Goal: Transaction & Acquisition: Purchase product/service

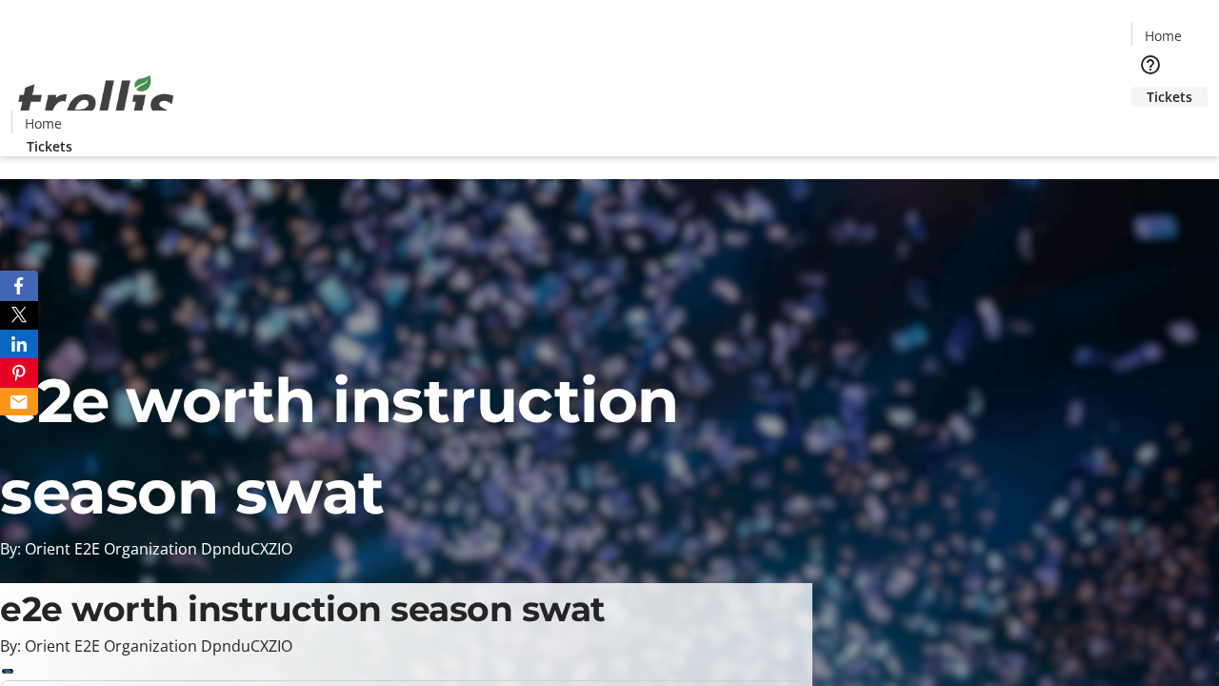
click at [1147, 87] on span "Tickets" at bounding box center [1170, 97] width 46 height 20
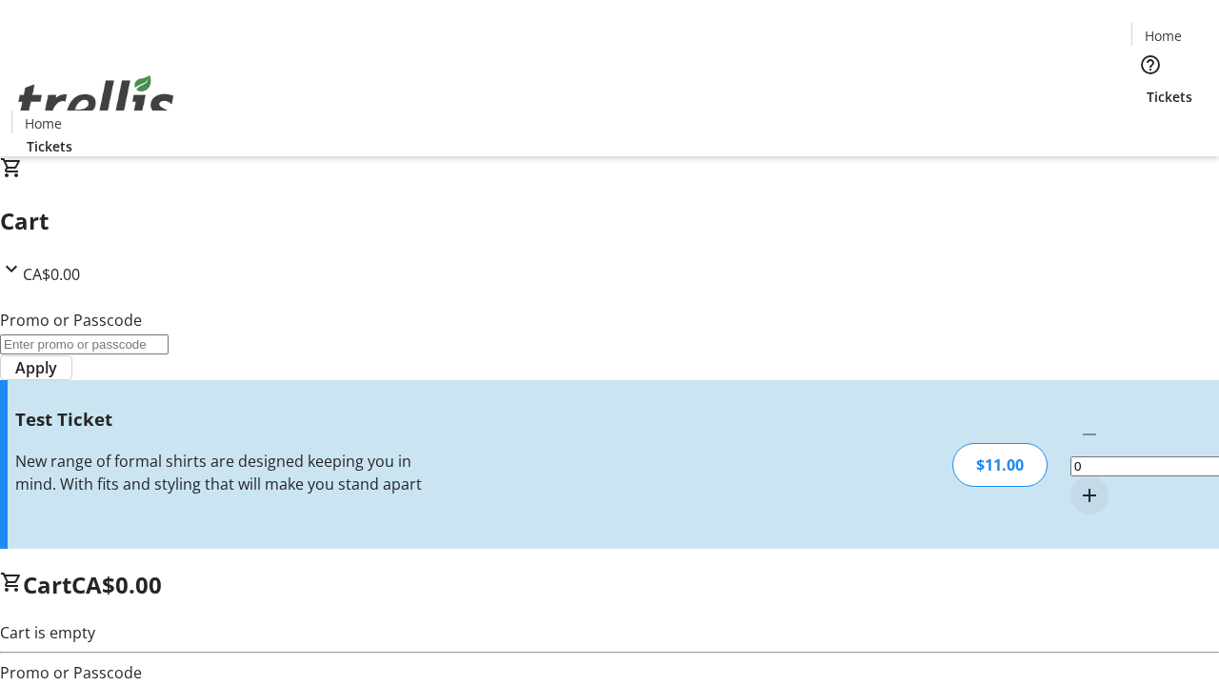
click at [1078, 484] on mat-icon "Increment by one" at bounding box center [1089, 495] width 23 height 23
type input "1"
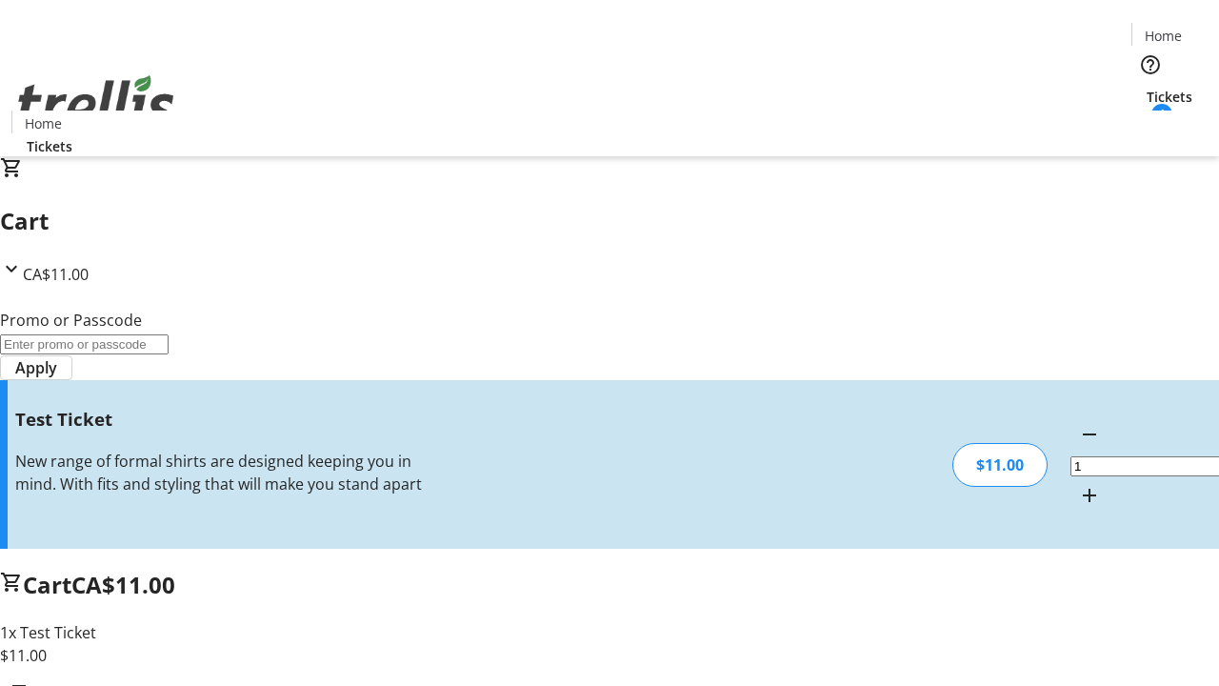
type input "UNLOCK"
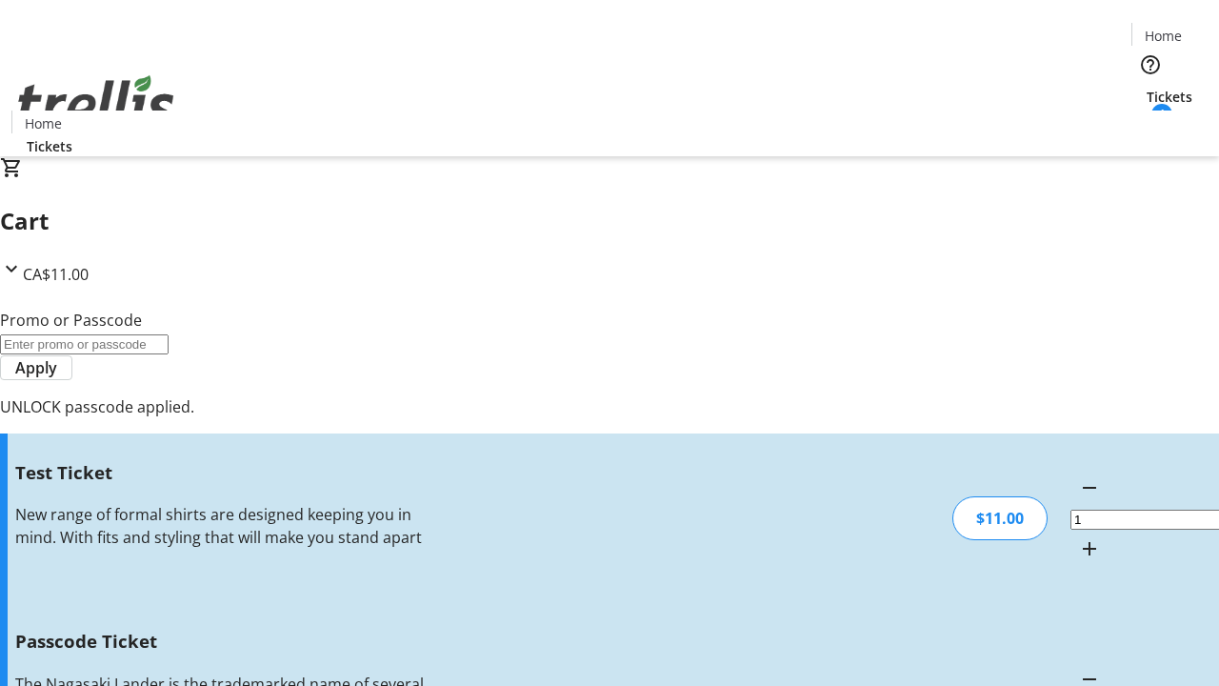
type input "5"
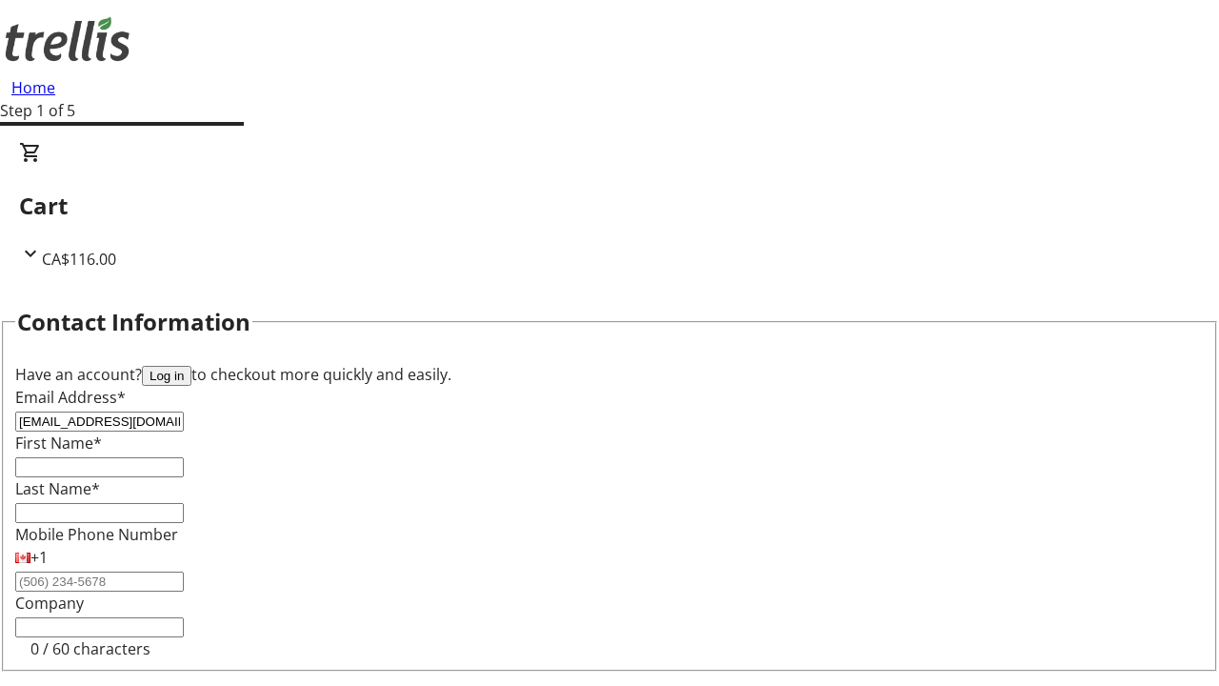
type input "[EMAIL_ADDRESS][DOMAIN_NAME]"
type input "Bart"
type input "[PERSON_NAME]"
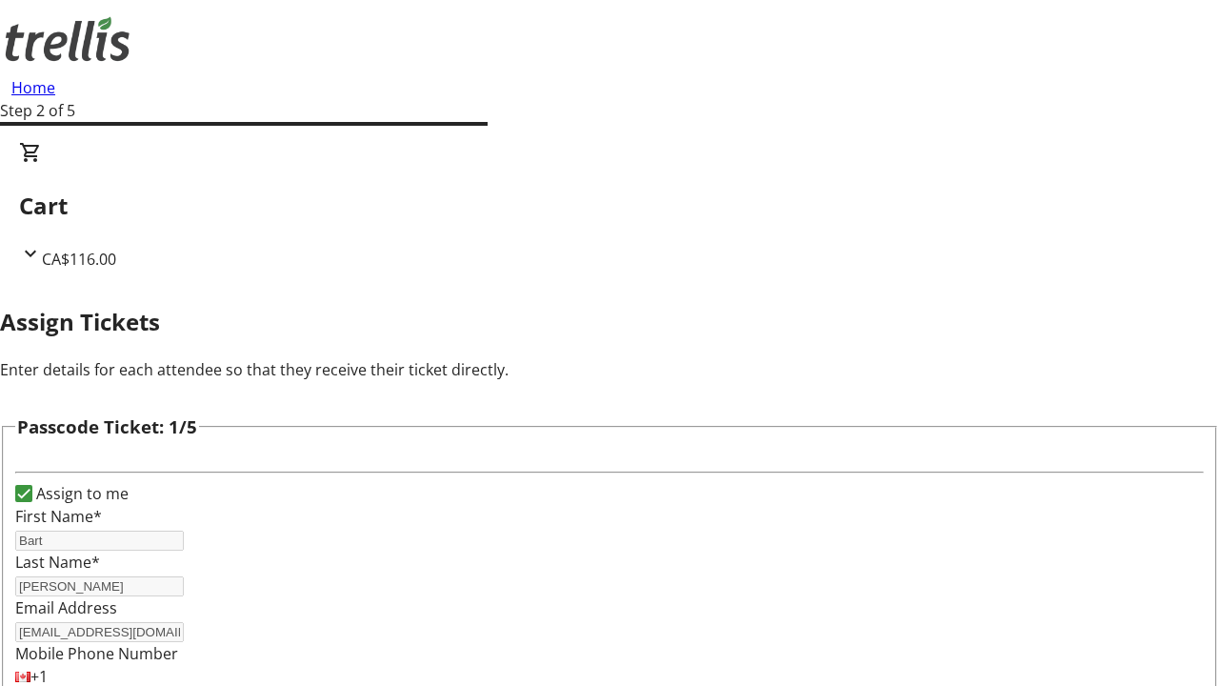
type input "[PERSON_NAME]"
type input "King"
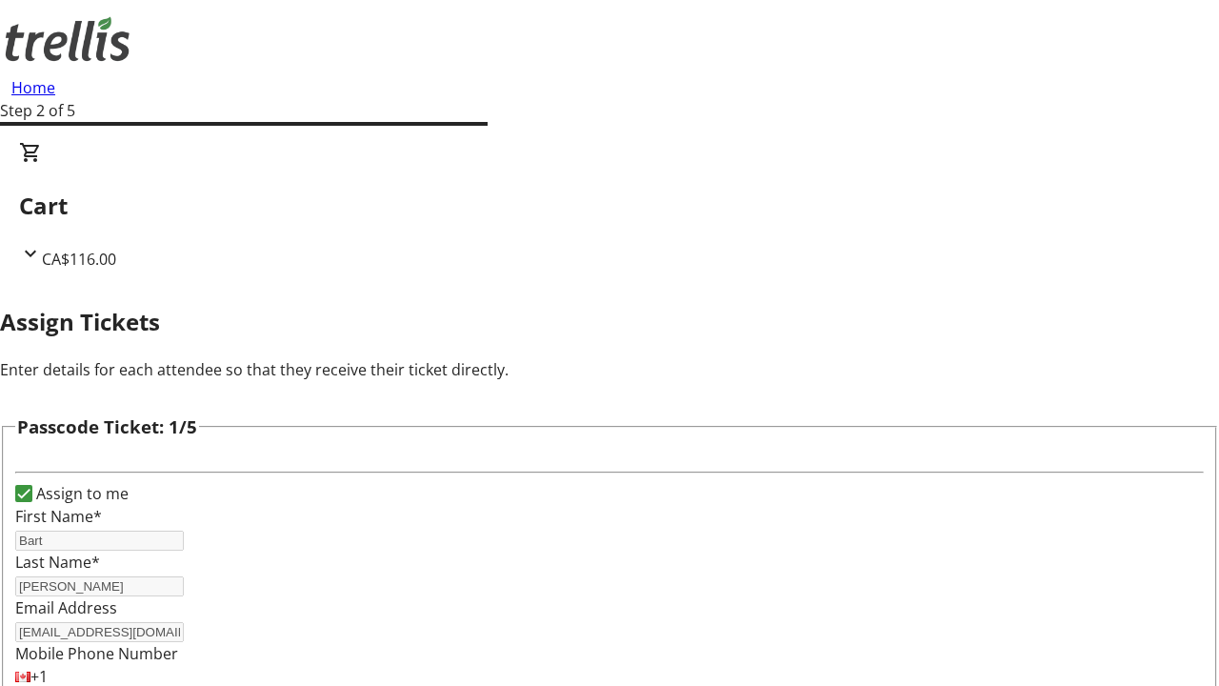
checkbox input "true"
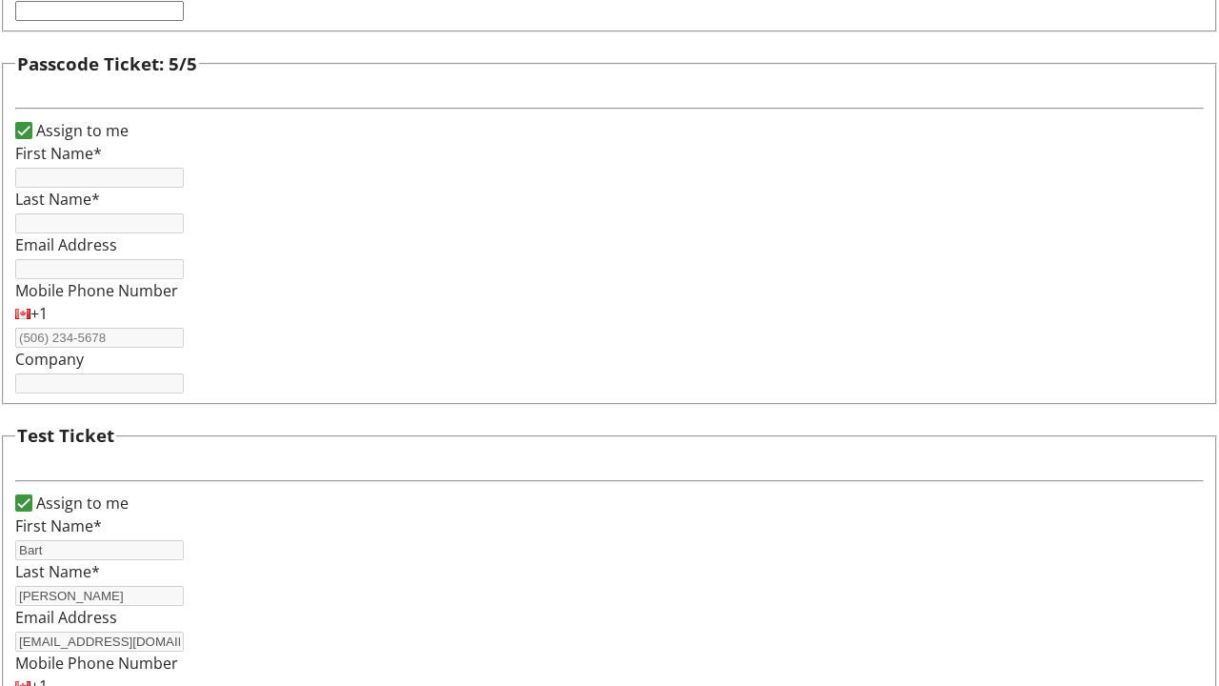
type input "Bart"
type input "[PERSON_NAME]"
type input "[EMAIL_ADDRESS][DOMAIN_NAME]"
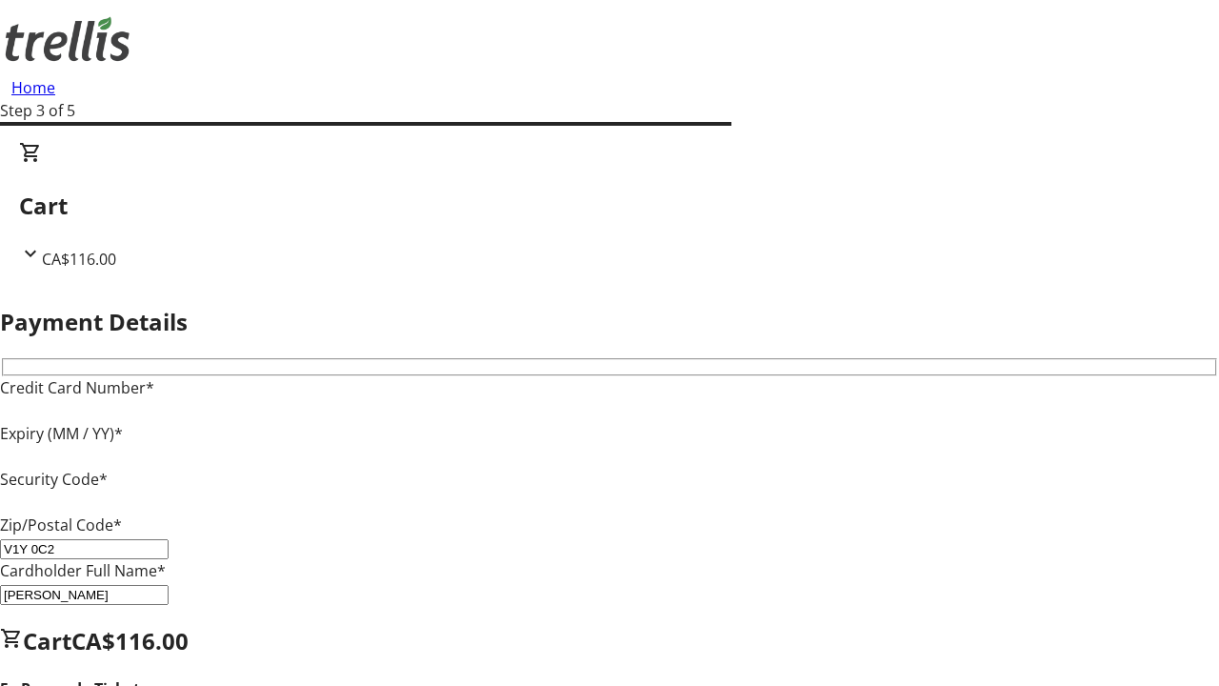
type input "V1Y 0C2"
